Goal: Browse casually: Explore the website without a specific task or goal

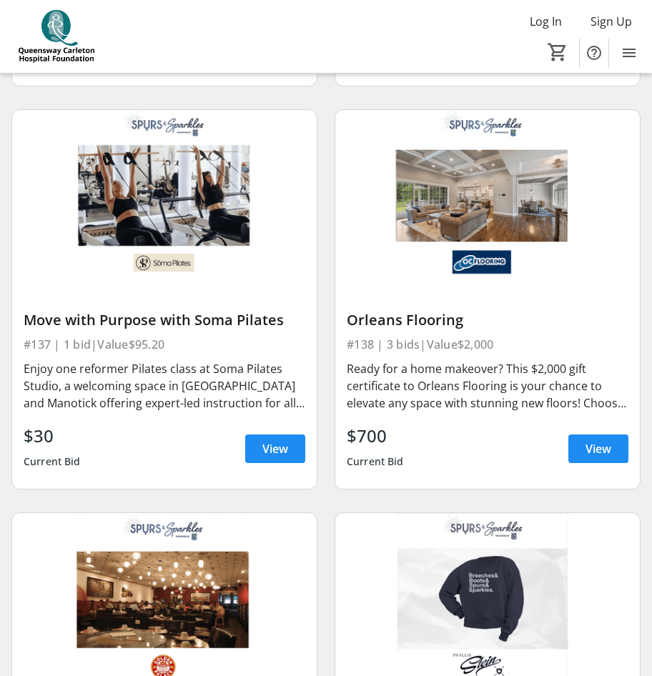
scroll to position [7291, 0]
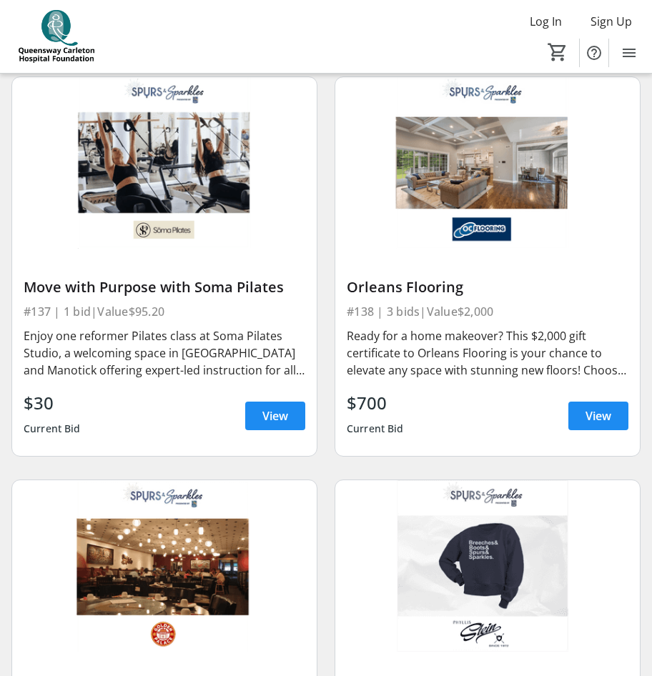
click at [171, 350] on div "Enjoy one reformer Pilates class at Soma Pilates Studio, a welcoming space in […" at bounding box center [165, 352] width 282 height 51
click at [274, 407] on span "View" at bounding box center [275, 415] width 26 height 17
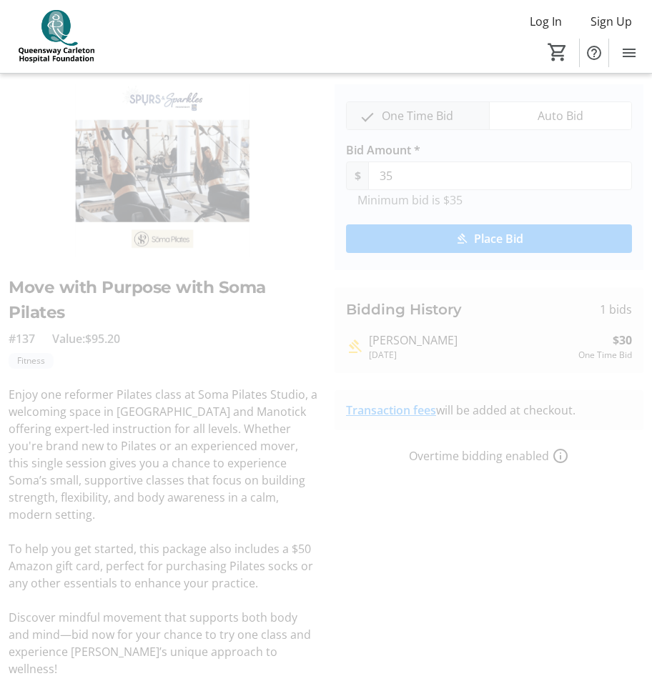
scroll to position [63, 0]
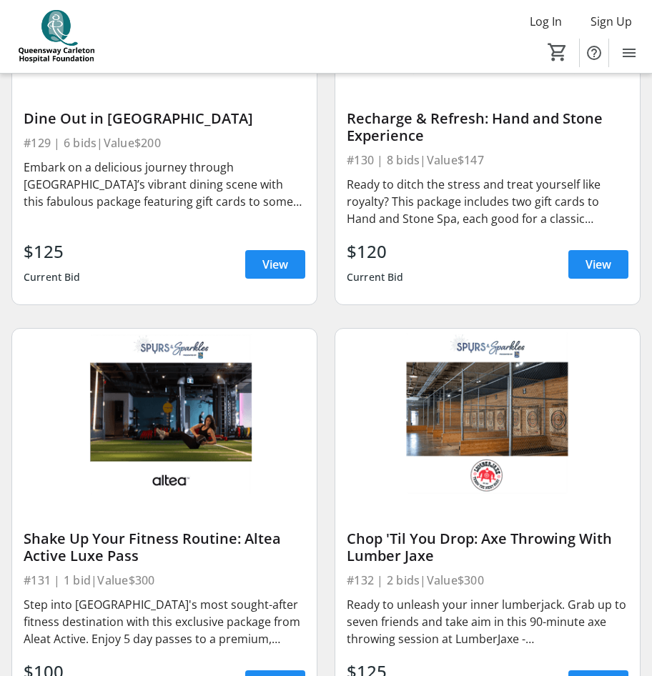
scroll to position [5921, 0]
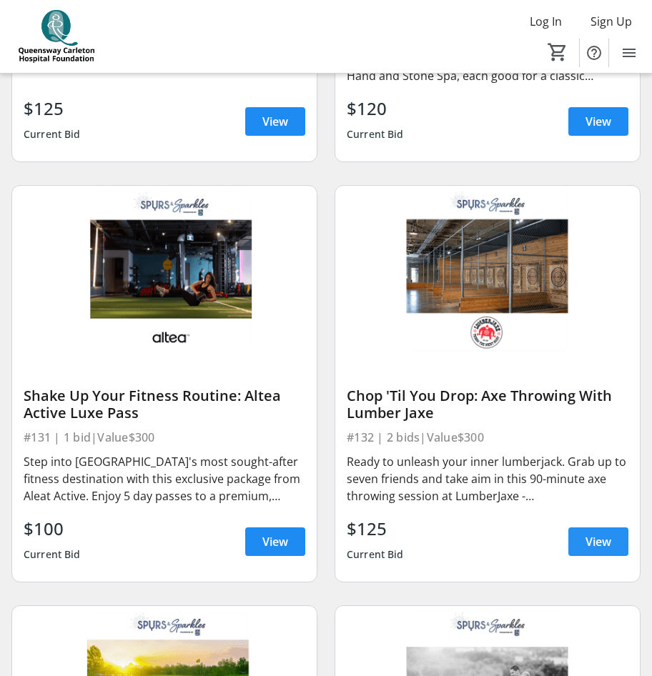
click at [591, 533] on span "View" at bounding box center [598, 541] width 26 height 17
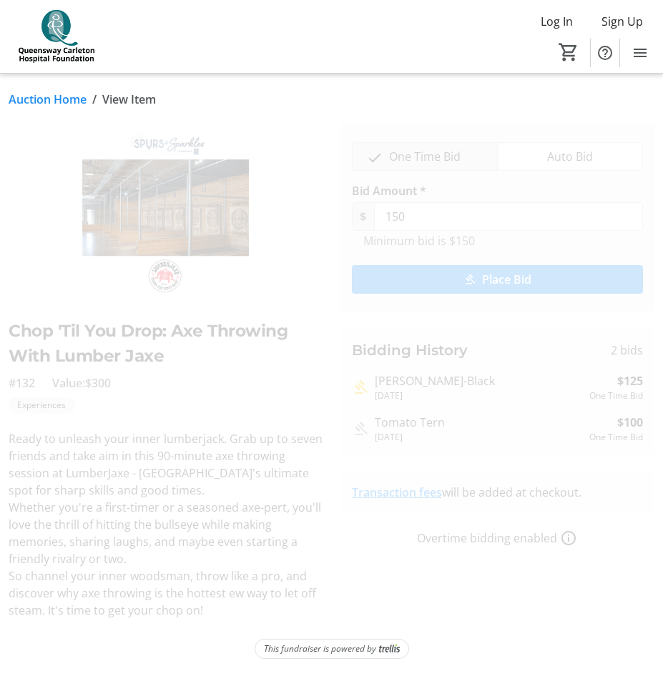
click at [44, 104] on link "Auction Home" at bounding box center [48, 99] width 78 height 17
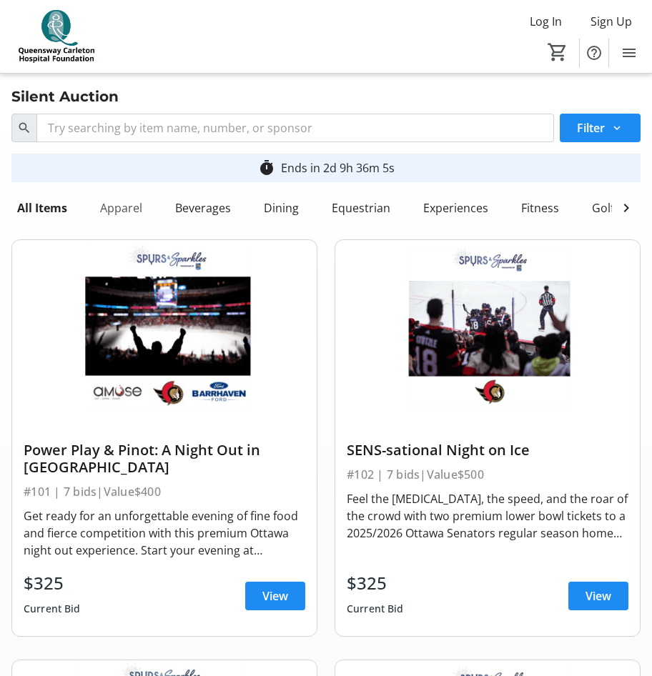
click at [125, 205] on div "Apparel" at bounding box center [121, 208] width 54 height 29
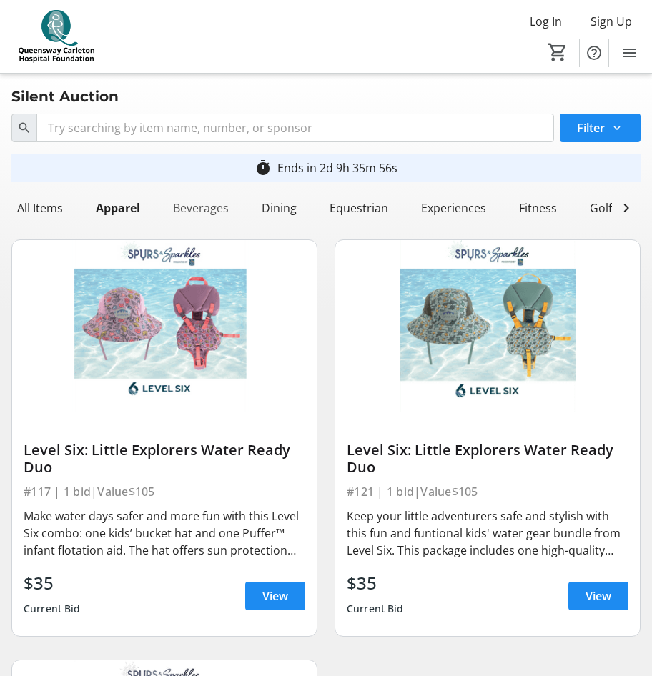
click at [207, 207] on div "Beverages" at bounding box center [200, 208] width 67 height 29
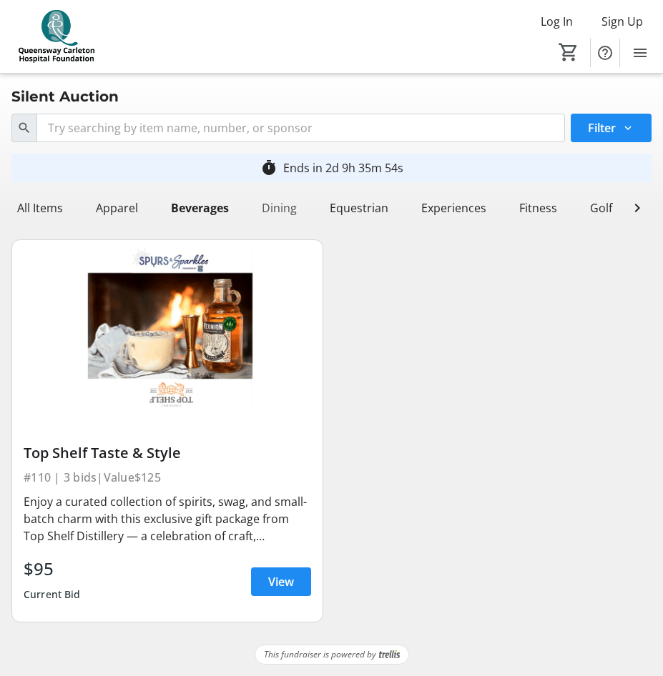
click at [287, 213] on div "Dining" at bounding box center [279, 208] width 46 height 29
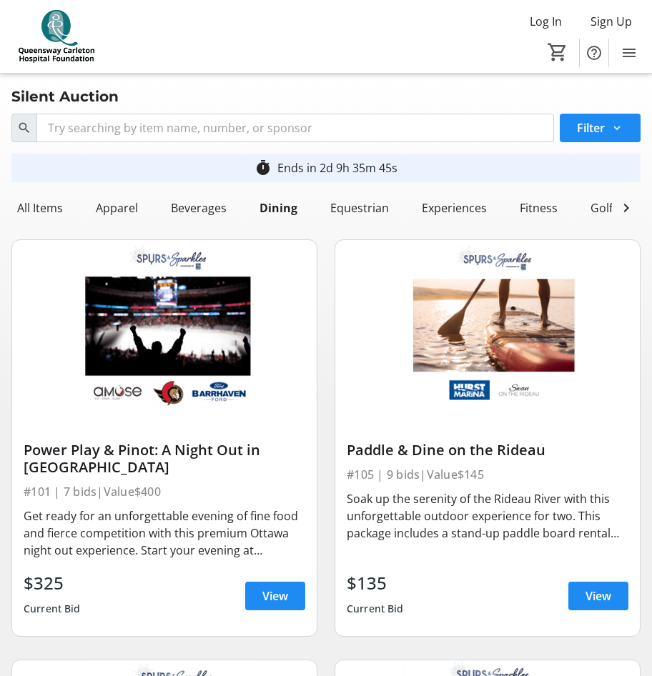
scroll to position [214, 0]
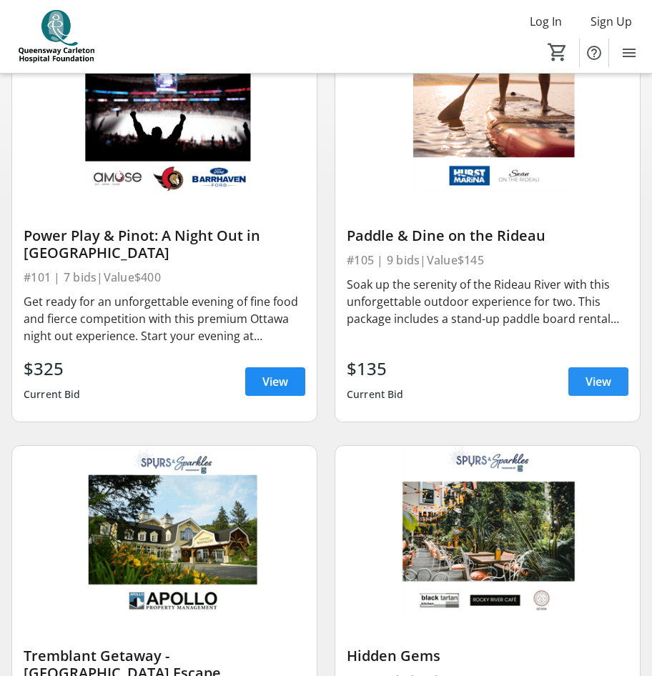
click at [594, 390] on span "View" at bounding box center [598, 381] width 26 height 17
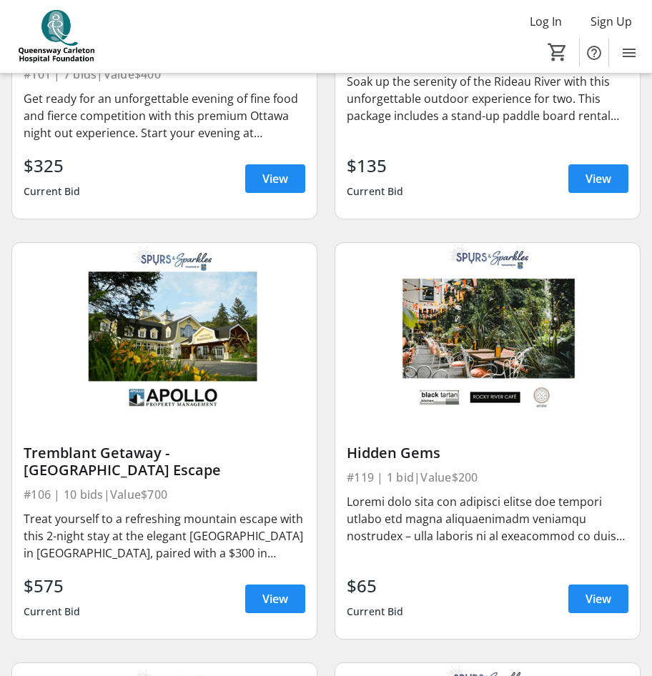
scroll to position [500, 0]
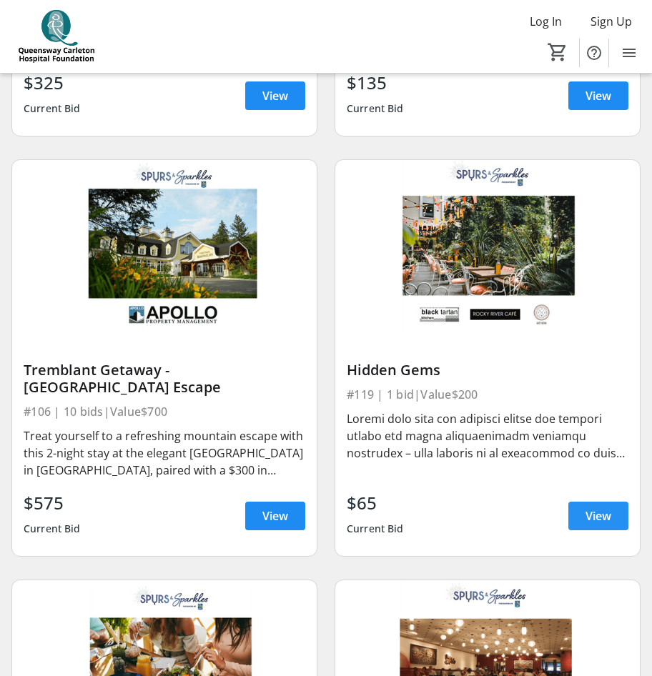
click at [605, 522] on span "View" at bounding box center [598, 515] width 26 height 17
